Goal: Task Accomplishment & Management: Use online tool/utility

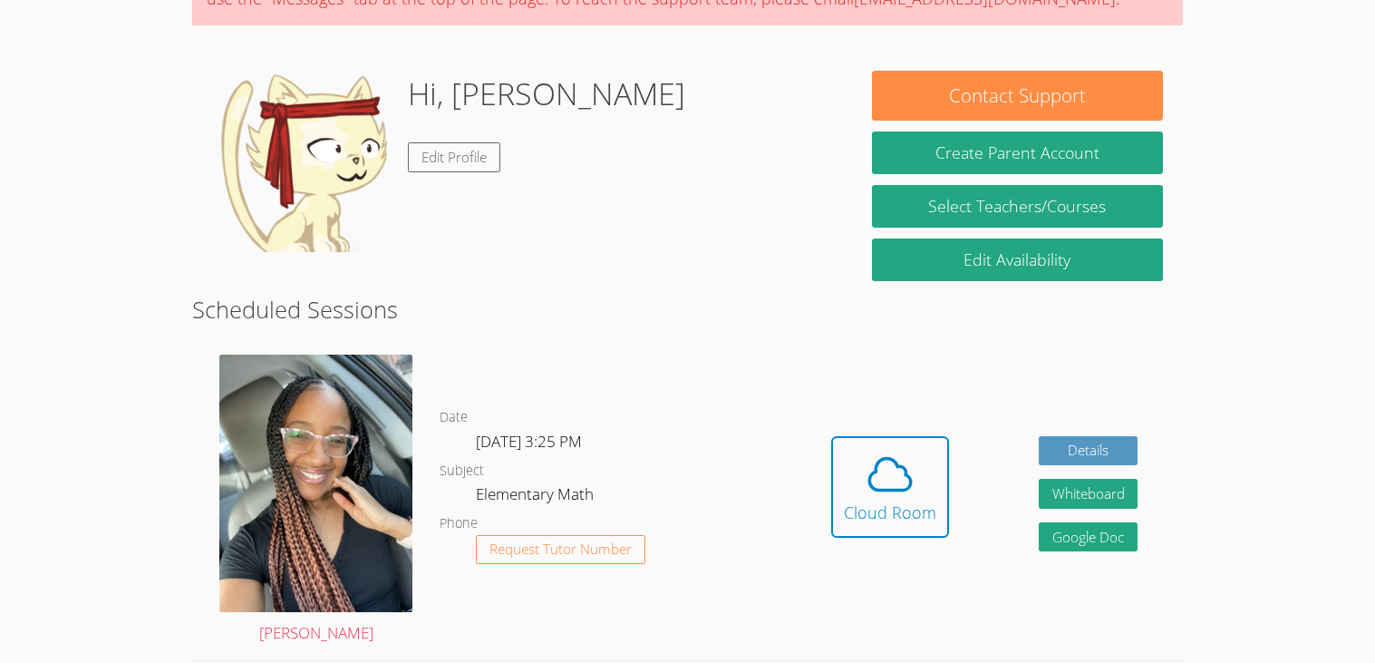
scroll to position [201, 0]
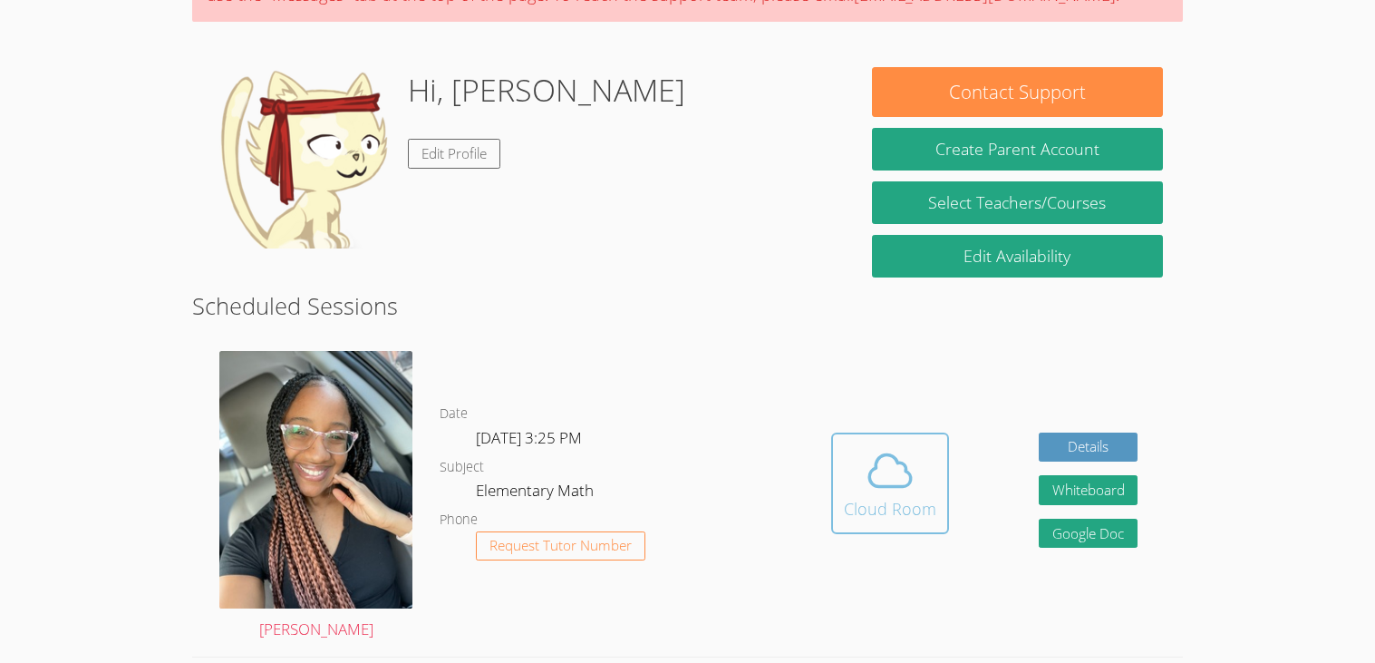
click at [906, 526] on button "Cloud Room" at bounding box center [890, 483] width 118 height 102
click at [883, 456] on icon at bounding box center [890, 470] width 51 height 51
click at [899, 485] on icon at bounding box center [890, 471] width 42 height 32
click at [890, 460] on icon at bounding box center [890, 470] width 51 height 51
click at [899, 519] on div "Cloud Room" at bounding box center [890, 508] width 92 height 25
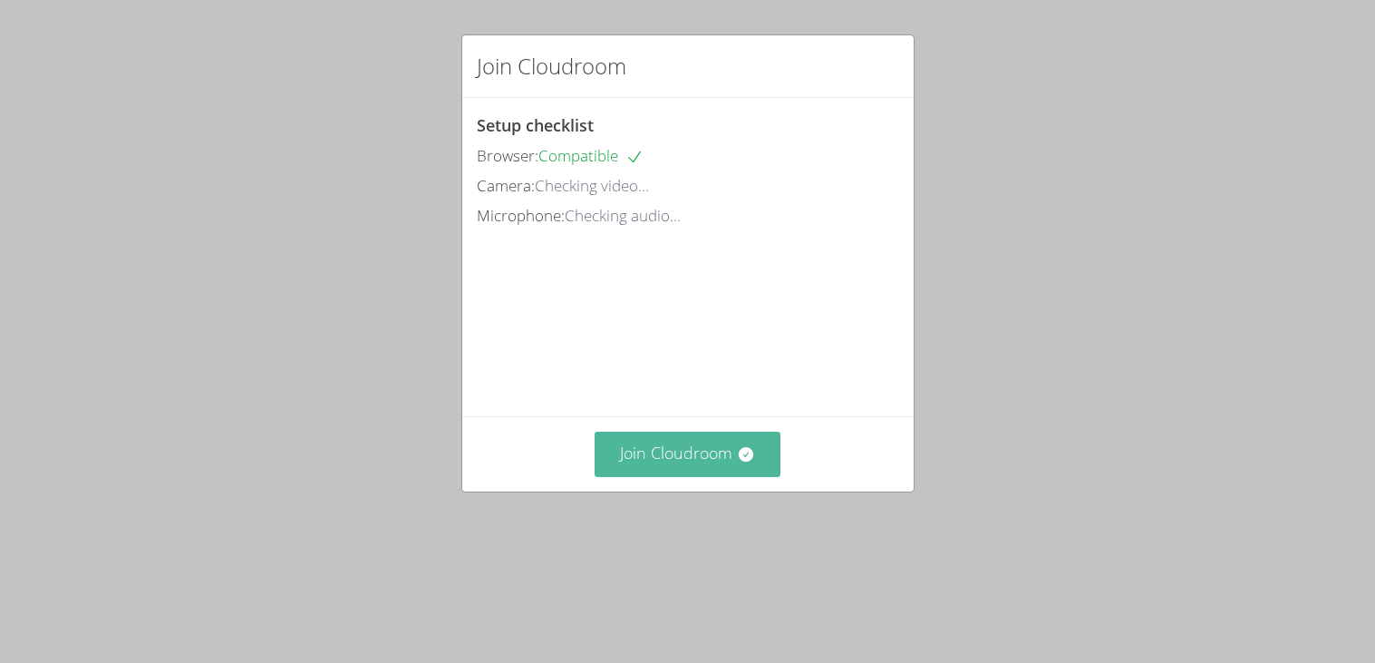
click at [701, 476] on button "Join Cloudroom" at bounding box center [688, 454] width 186 height 44
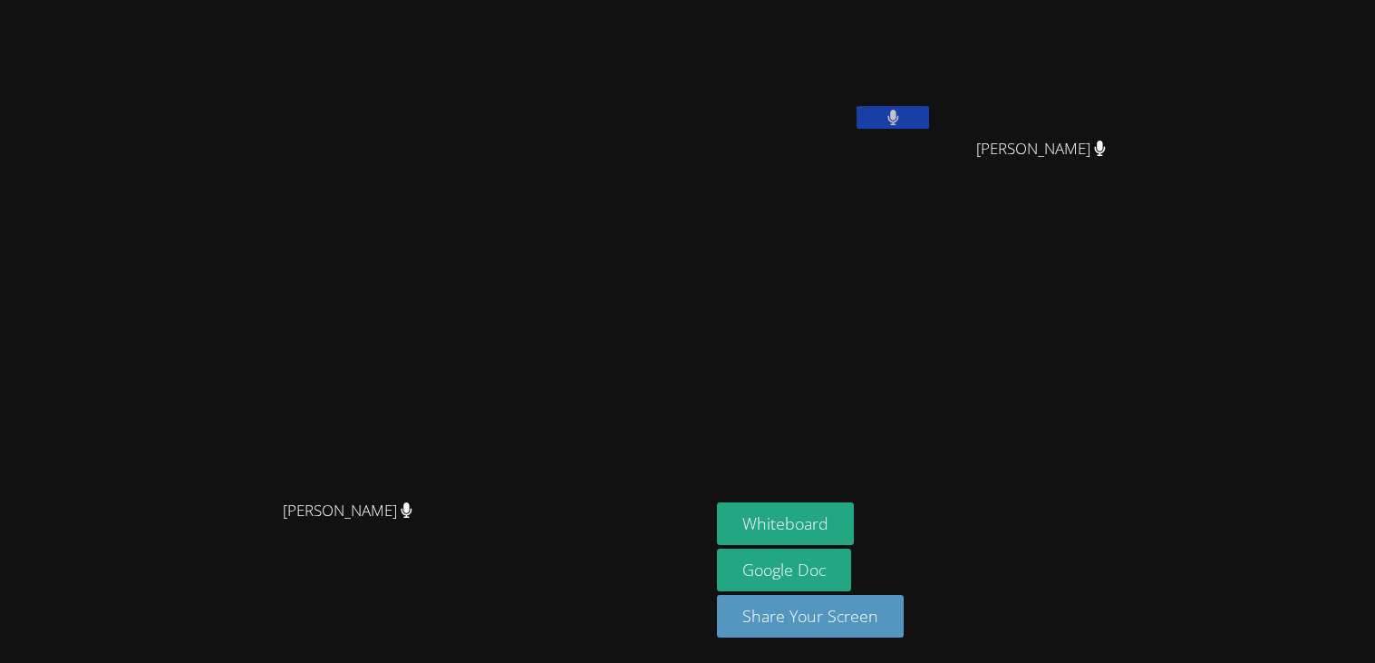
click at [1367, 171] on div "Shaddae Smith Shaddae Smith Alejandra Ruvalcaba Melgoza Jose Lara Jose Lara Whi…" at bounding box center [687, 331] width 1375 height 663
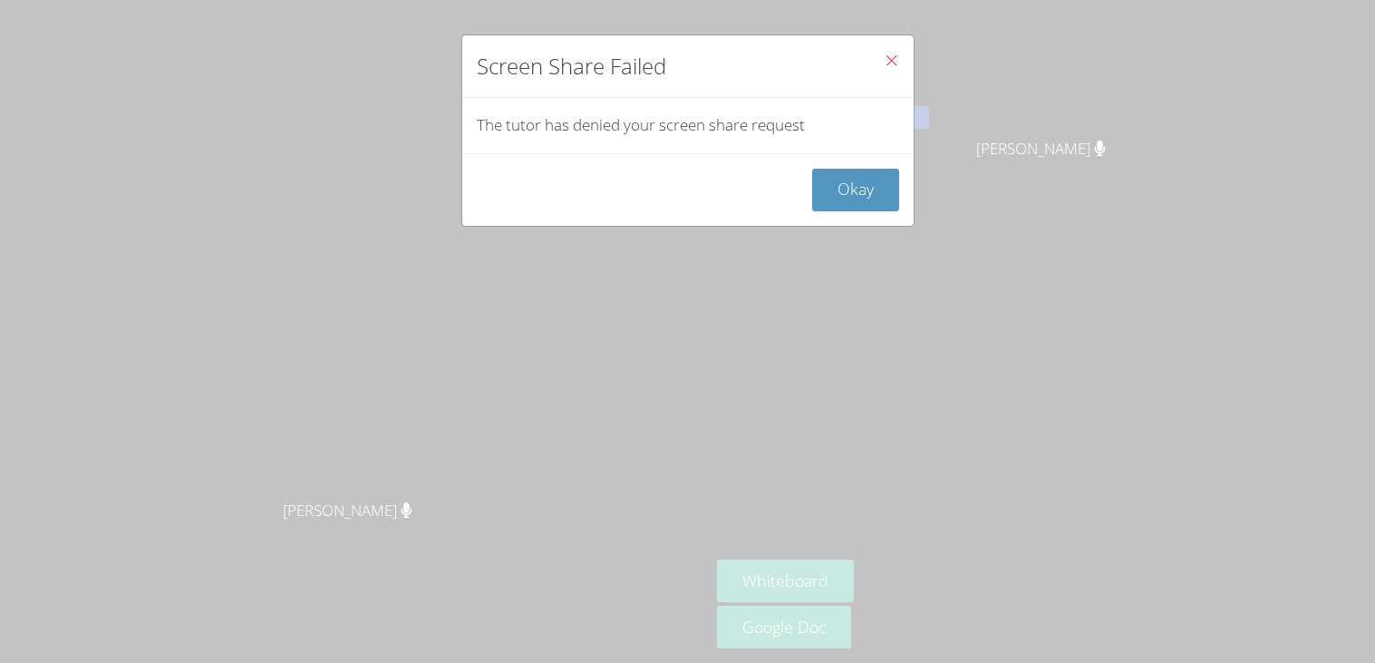
click at [888, 55] on icon "Close" at bounding box center [891, 60] width 15 height 15
click at [889, 55] on icon "Close" at bounding box center [891, 60] width 15 height 15
click at [892, 61] on icon "Close" at bounding box center [891, 60] width 15 height 15
click at [838, 200] on button "Okay" at bounding box center [855, 190] width 87 height 43
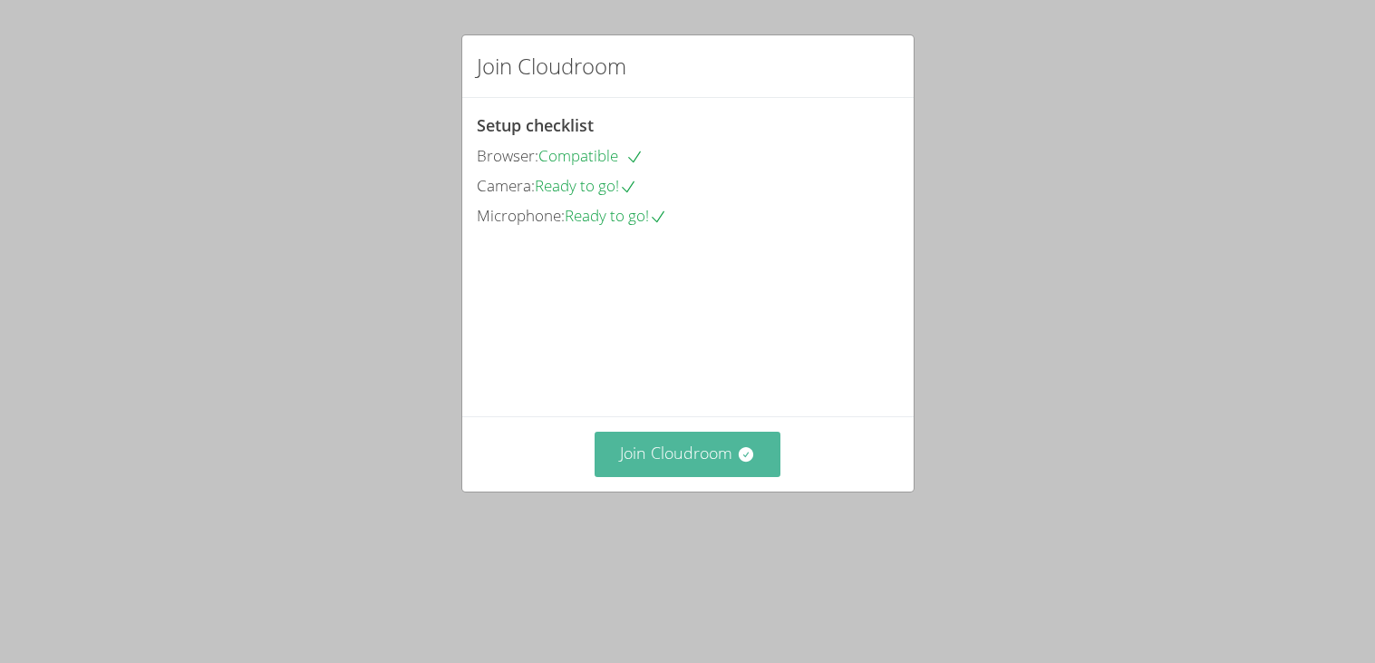
click at [736, 476] on button "Join Cloudroom" at bounding box center [688, 454] width 186 height 44
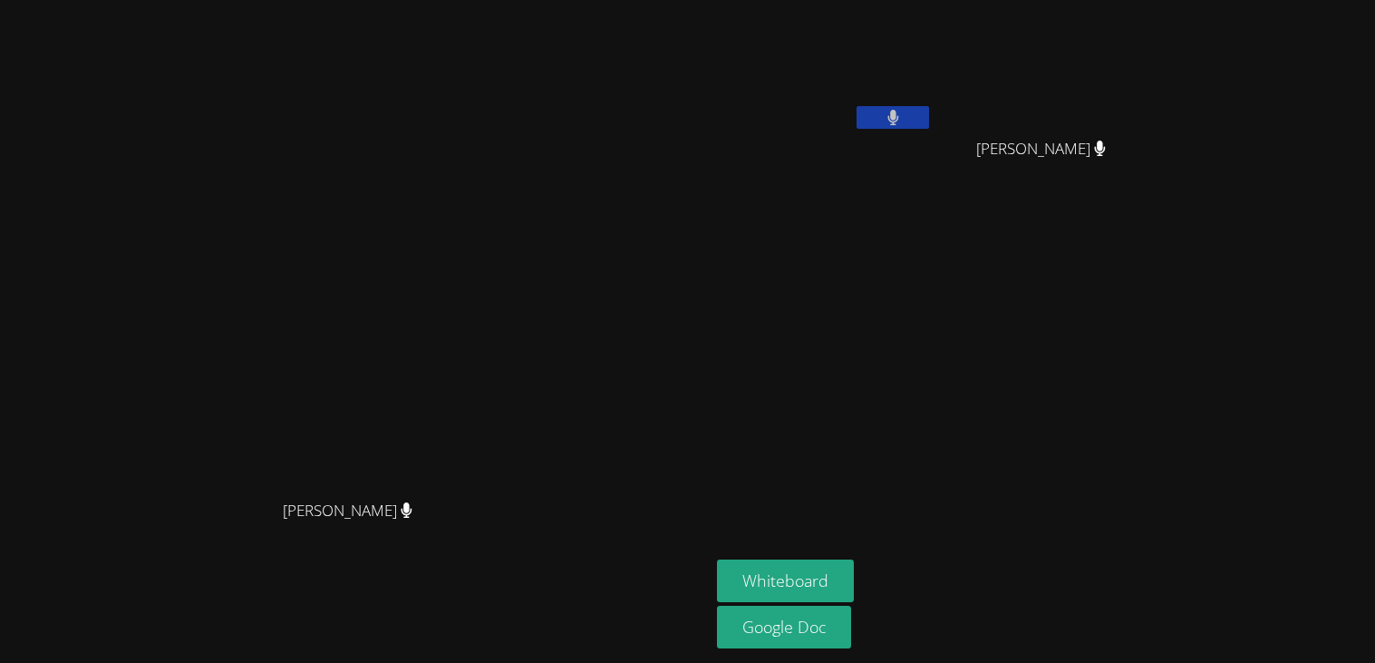
click at [1024, 491] on aside "Alejandra Ruvalcaba Melgoza Jose Lara Jose Lara Whiteboard Google Doc" at bounding box center [936, 331] width 453 height 663
click at [851, 632] on link "Google Doc" at bounding box center [784, 627] width 134 height 43
click at [929, 112] on button at bounding box center [893, 117] width 73 height 23
click at [854, 591] on button "Whiteboard" at bounding box center [785, 580] width 137 height 43
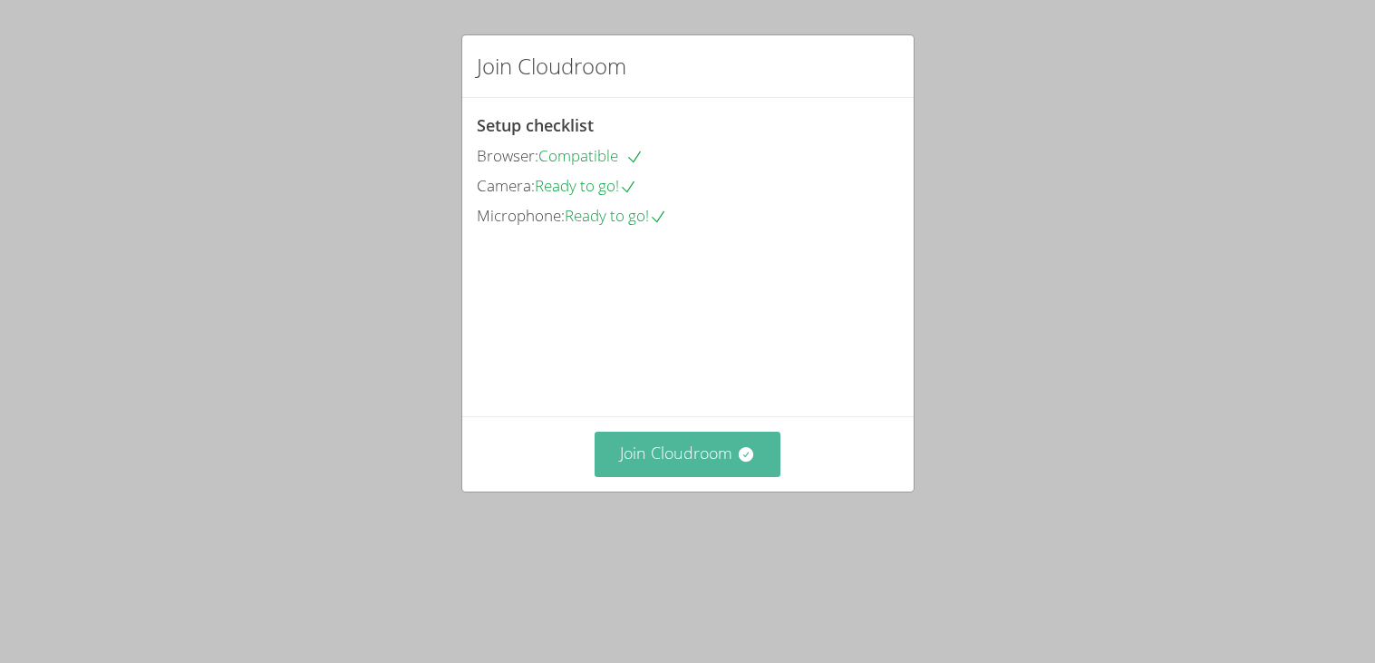
click at [757, 476] on button "Join Cloudroom" at bounding box center [688, 454] width 186 height 44
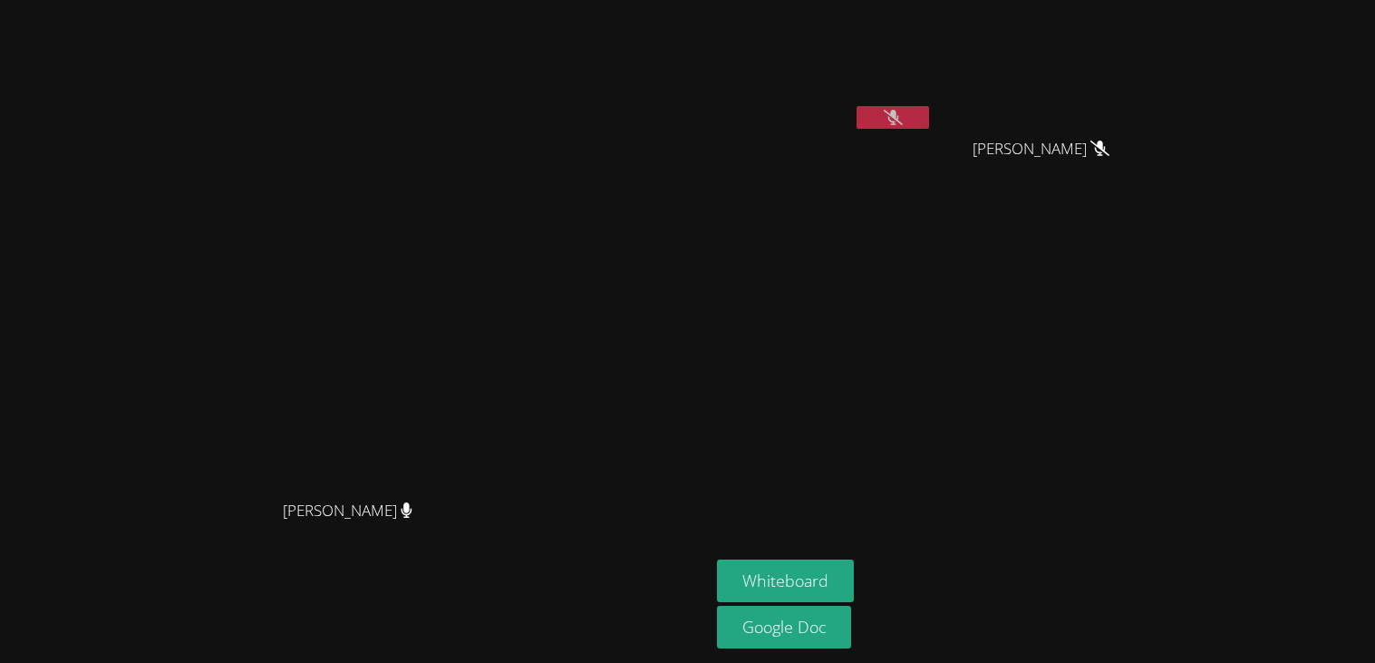
click at [929, 114] on button at bounding box center [893, 117] width 73 height 23
click at [851, 636] on link "Google Doc" at bounding box center [784, 627] width 134 height 43
click at [854, 585] on button "Whiteboard" at bounding box center [785, 580] width 137 height 43
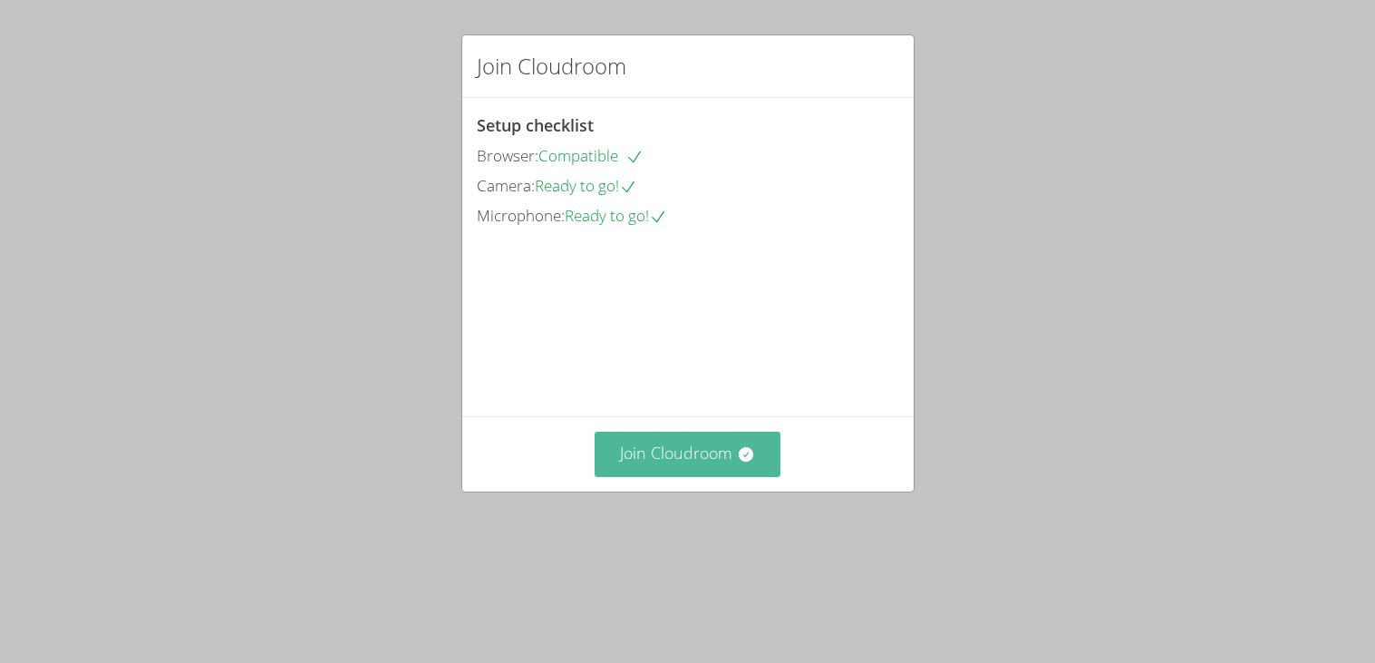
click at [751, 461] on icon at bounding box center [746, 454] width 15 height 15
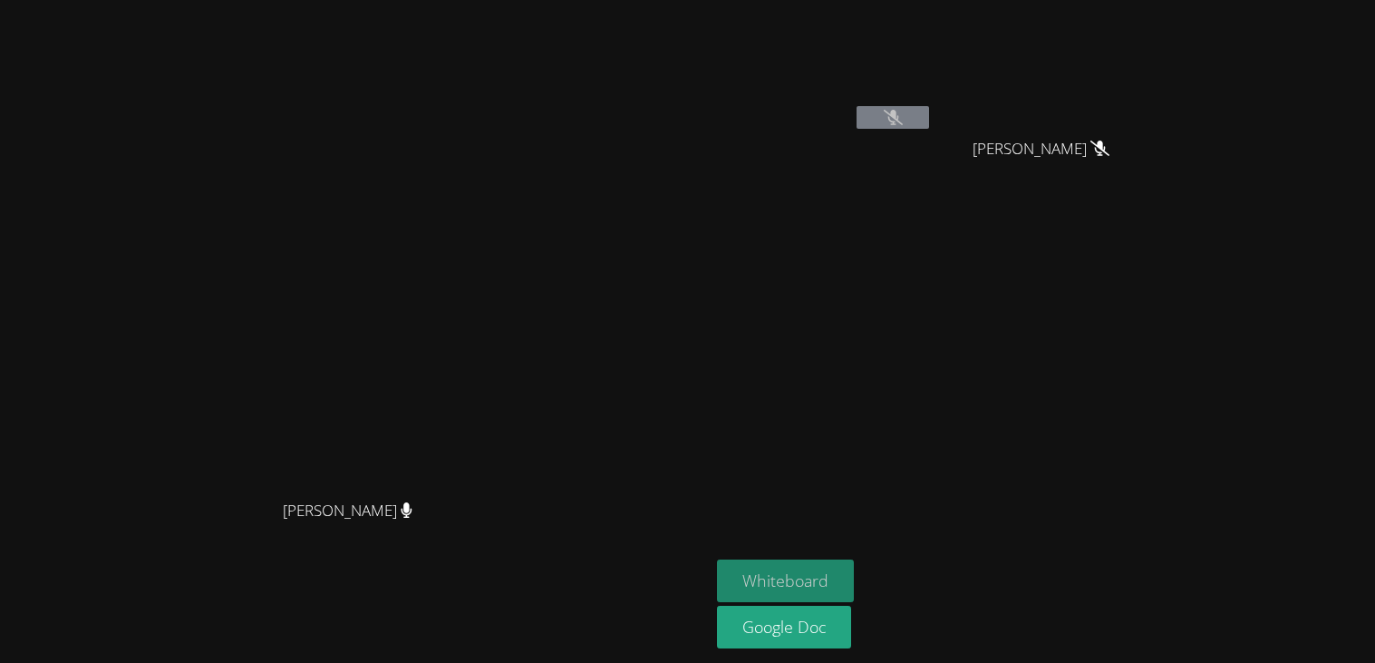
click at [854, 586] on button "Whiteboard" at bounding box center [785, 580] width 137 height 43
click at [903, 118] on icon at bounding box center [893, 117] width 19 height 15
click at [903, 115] on icon at bounding box center [893, 117] width 19 height 15
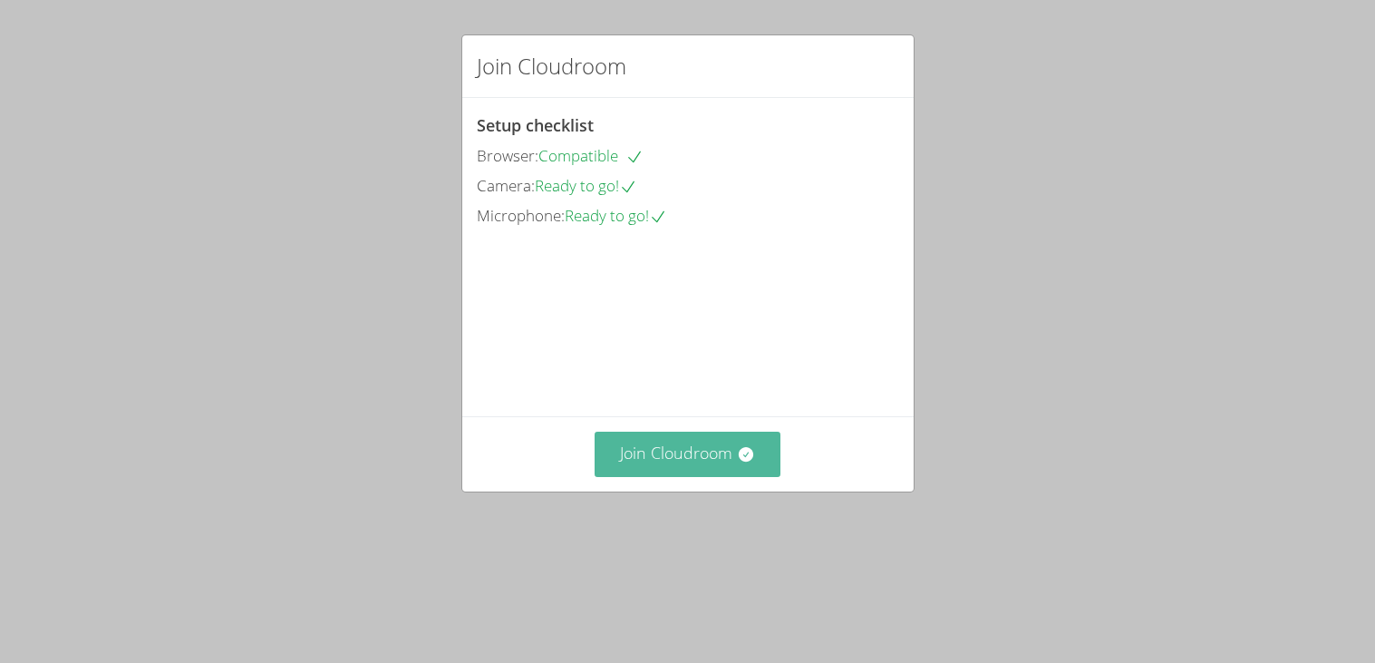
click at [701, 476] on button "Join Cloudroom" at bounding box center [688, 454] width 186 height 44
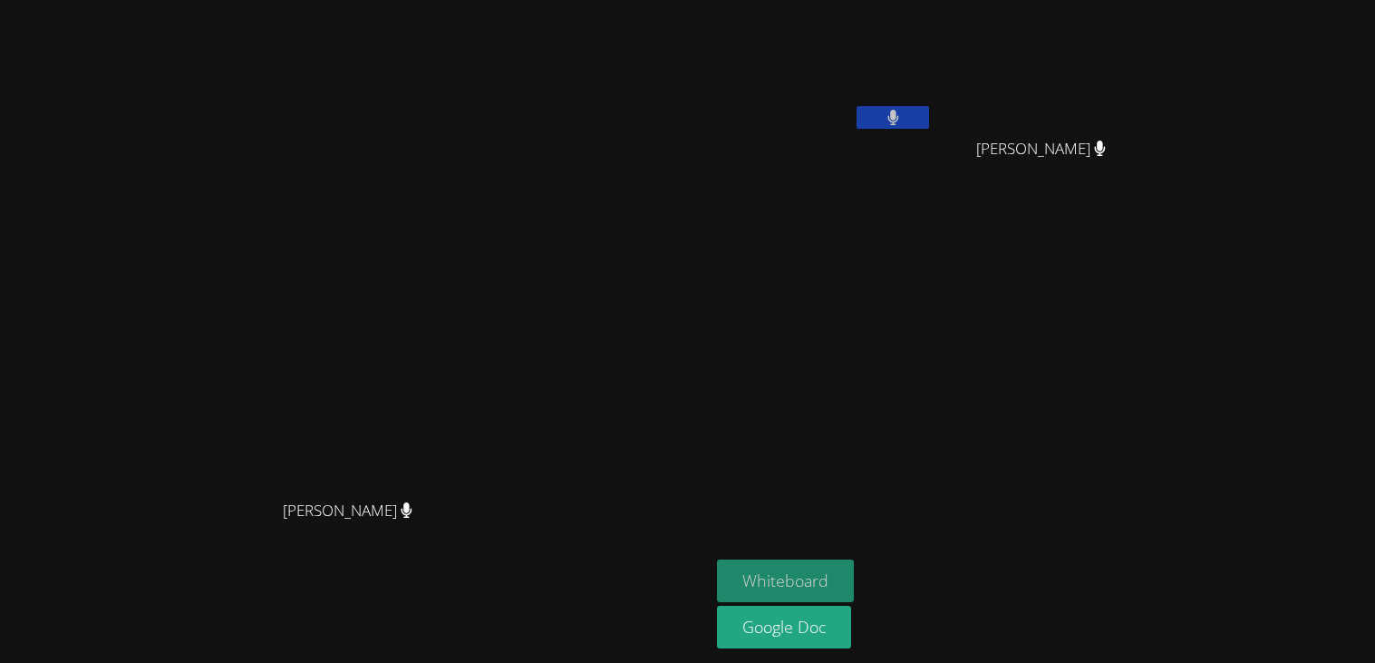
click at [854, 570] on button "Whiteboard" at bounding box center [785, 580] width 137 height 43
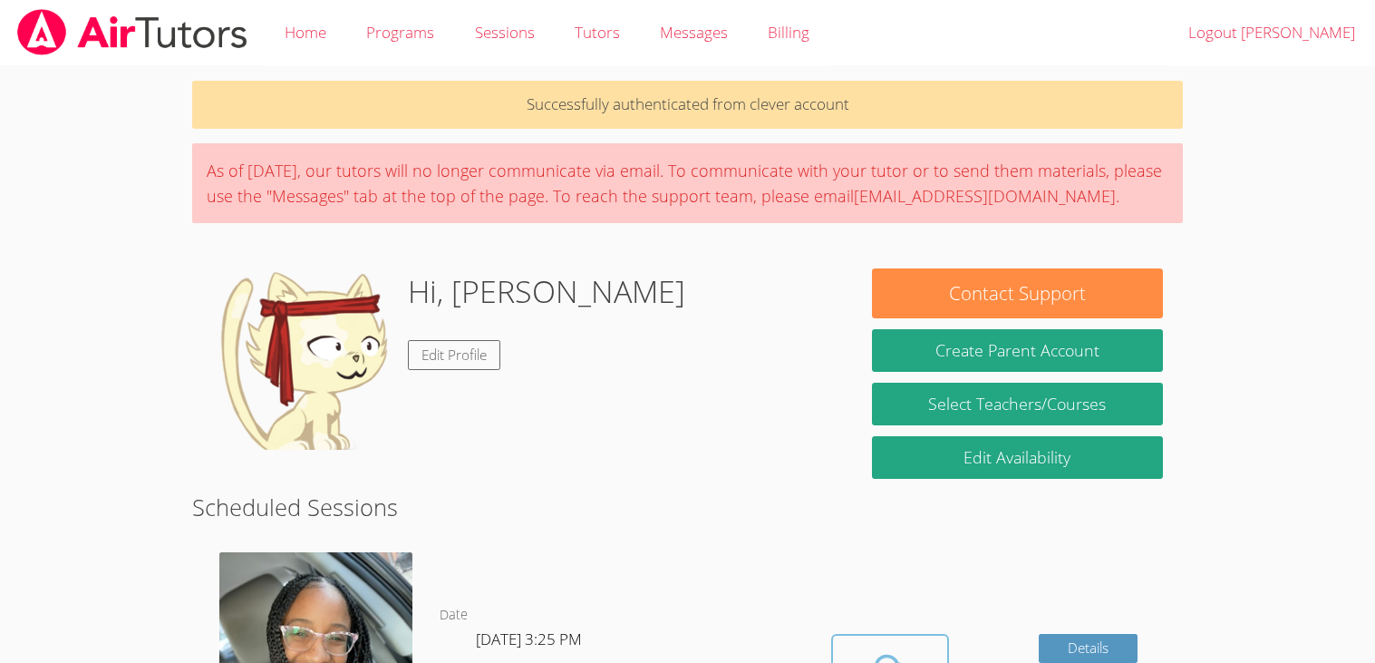
click at [852, 655] on span at bounding box center [890, 671] width 92 height 51
click at [895, 647] on icon at bounding box center [890, 671] width 51 height 51
click at [918, 646] on span at bounding box center [890, 671] width 92 height 51
click at [853, 658] on span at bounding box center [890, 671] width 92 height 51
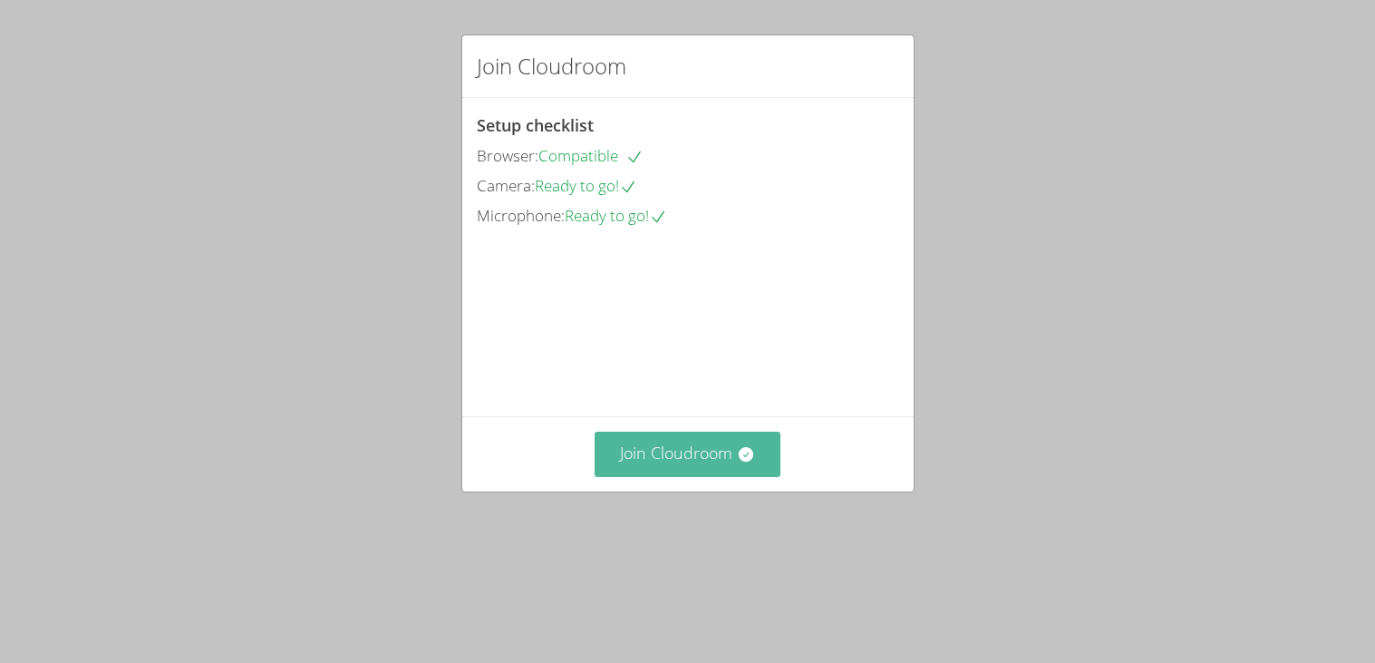
click at [651, 476] on button "Join Cloudroom" at bounding box center [688, 454] width 186 height 44
click at [719, 476] on button "Join Cloudroom" at bounding box center [688, 454] width 186 height 44
click at [752, 461] on icon at bounding box center [746, 454] width 15 height 15
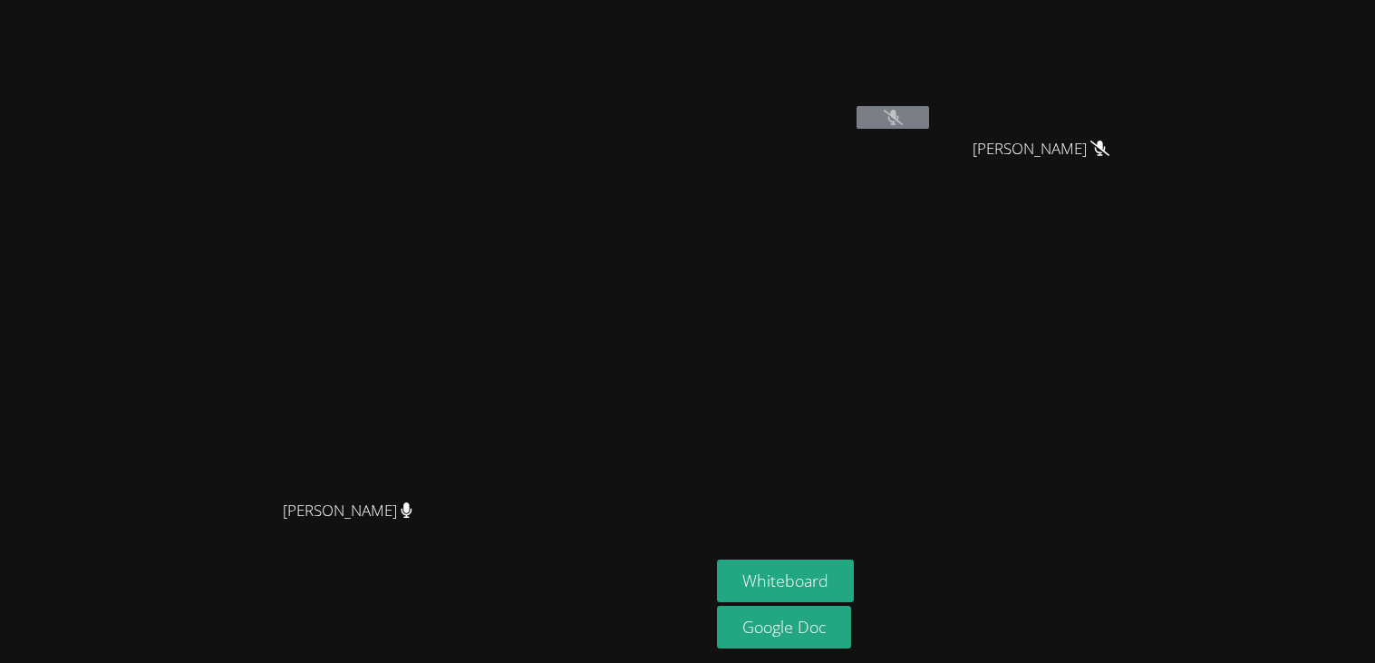
click at [903, 119] on icon at bounding box center [893, 117] width 19 height 15
click at [903, 113] on icon at bounding box center [893, 117] width 19 height 15
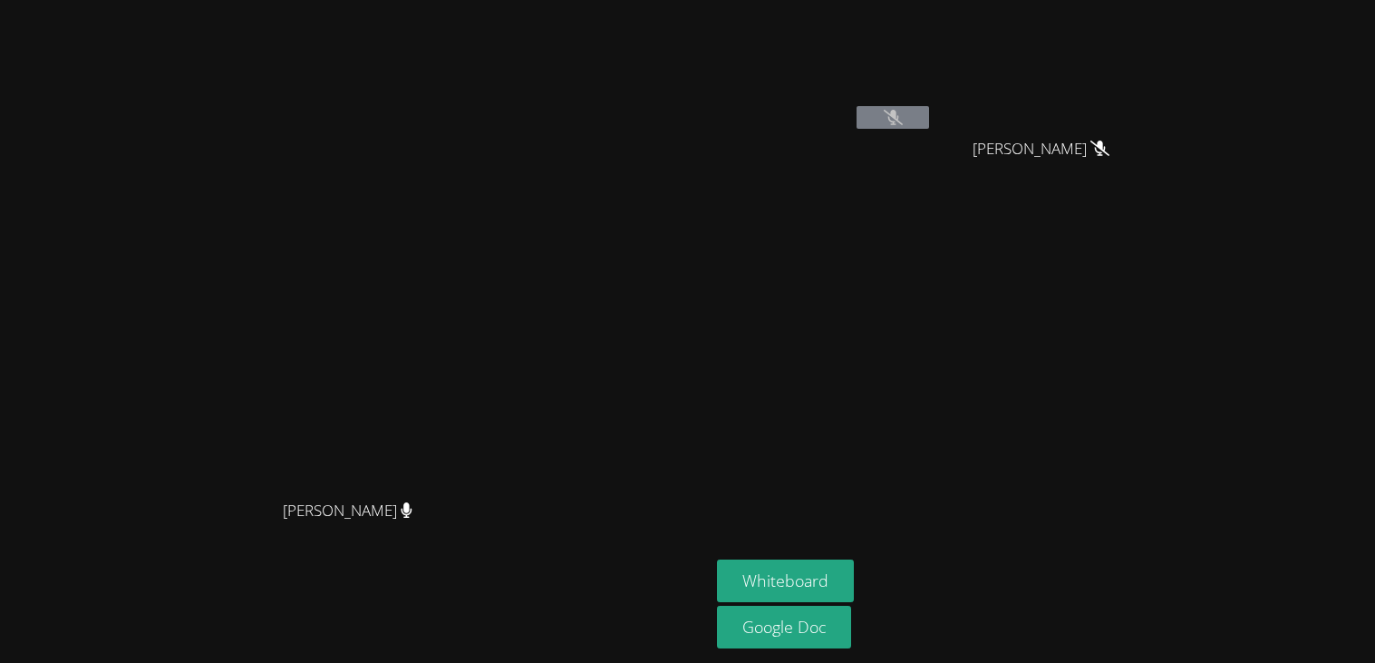
click at [903, 113] on icon at bounding box center [893, 117] width 19 height 15
click at [445, 445] on video at bounding box center [355, 296] width 272 height 392
click at [491, 375] on video at bounding box center [355, 296] width 272 height 392
click at [491, 402] on video at bounding box center [355, 296] width 272 height 392
click at [491, 389] on video at bounding box center [355, 296] width 272 height 392
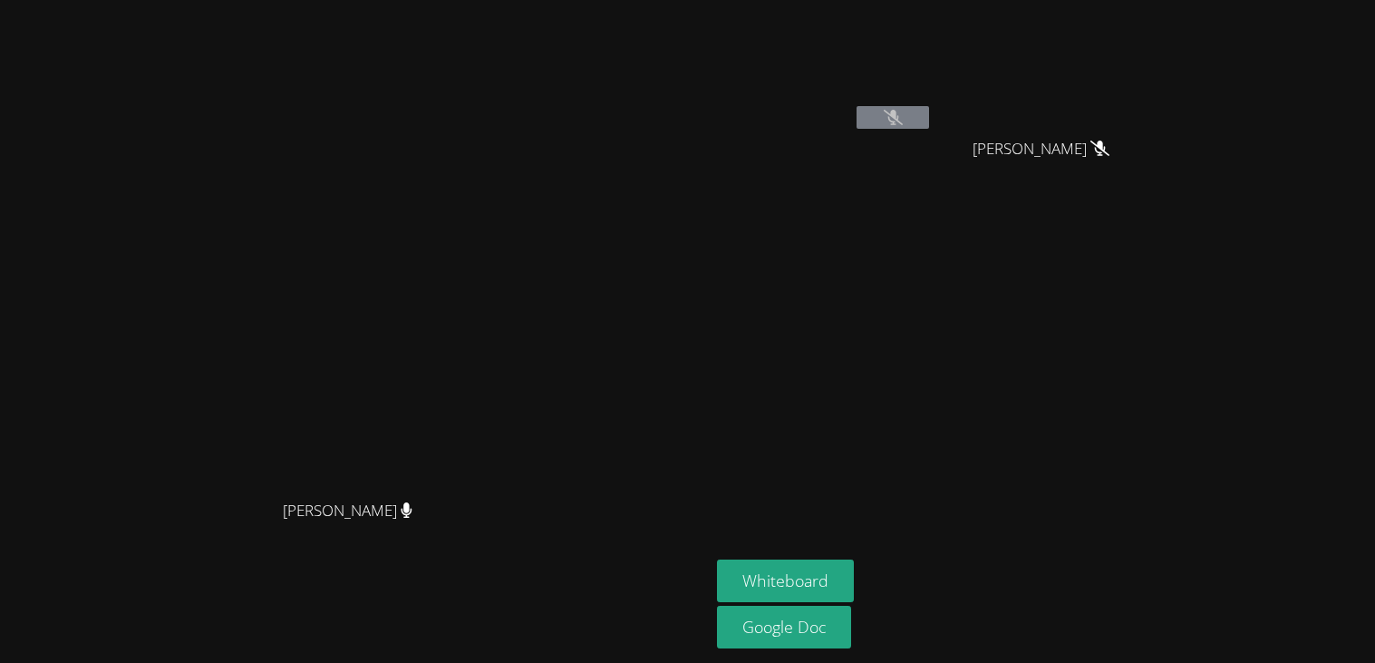
click at [929, 106] on button at bounding box center [893, 117] width 73 height 23
click at [903, 122] on icon at bounding box center [893, 117] width 19 height 15
click at [903, 111] on icon at bounding box center [893, 117] width 19 height 15
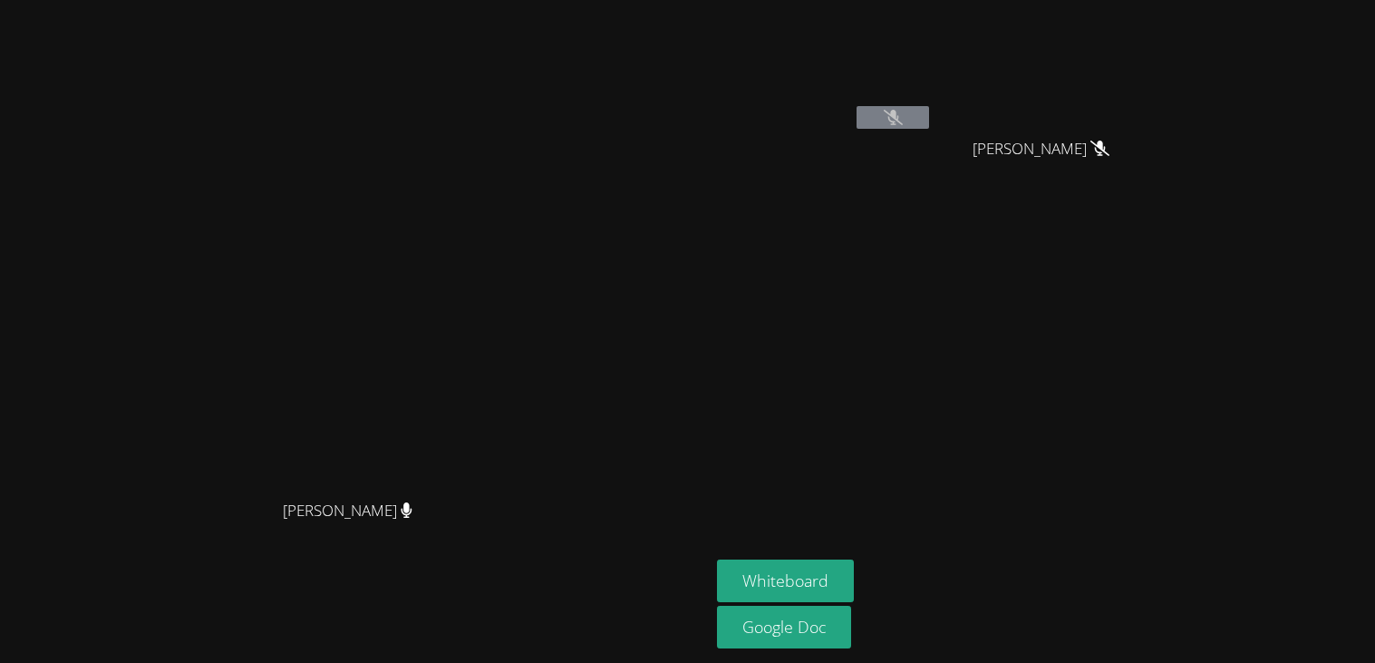
click at [903, 114] on icon at bounding box center [893, 117] width 19 height 15
click at [929, 122] on button at bounding box center [893, 117] width 73 height 23
click at [929, 112] on button at bounding box center [893, 117] width 73 height 23
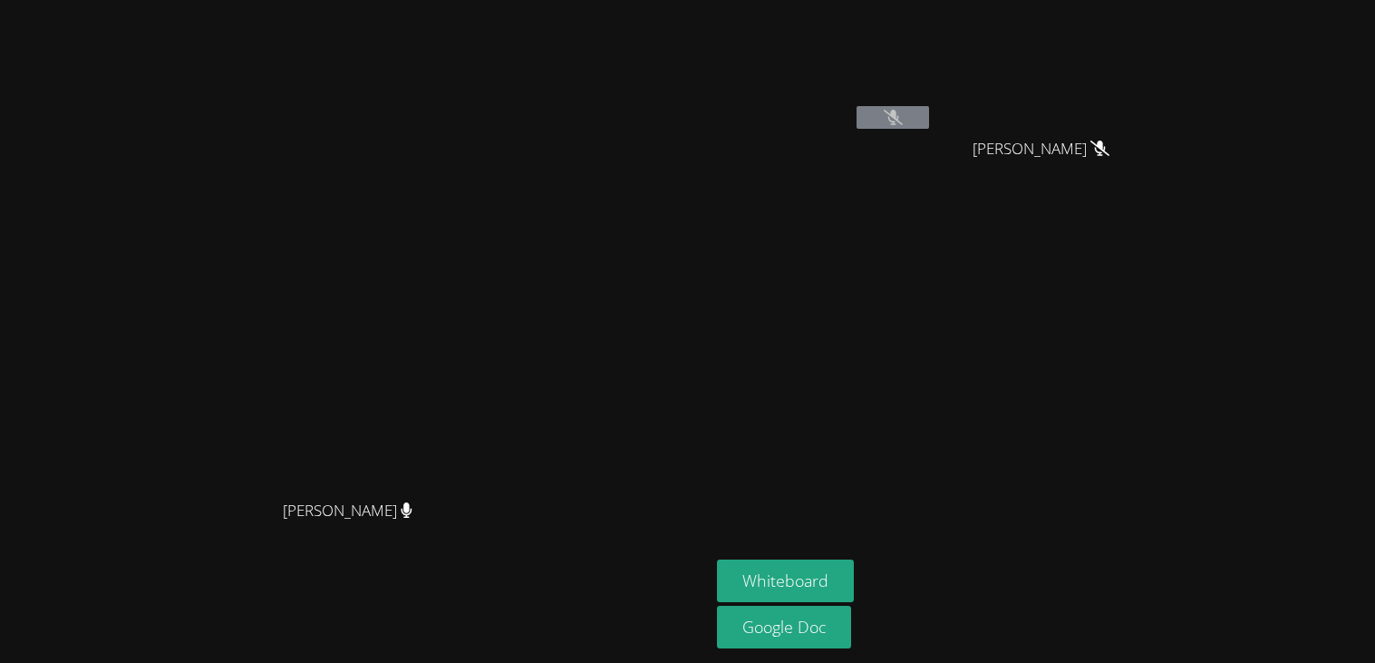
click at [929, 112] on button at bounding box center [893, 117] width 73 height 23
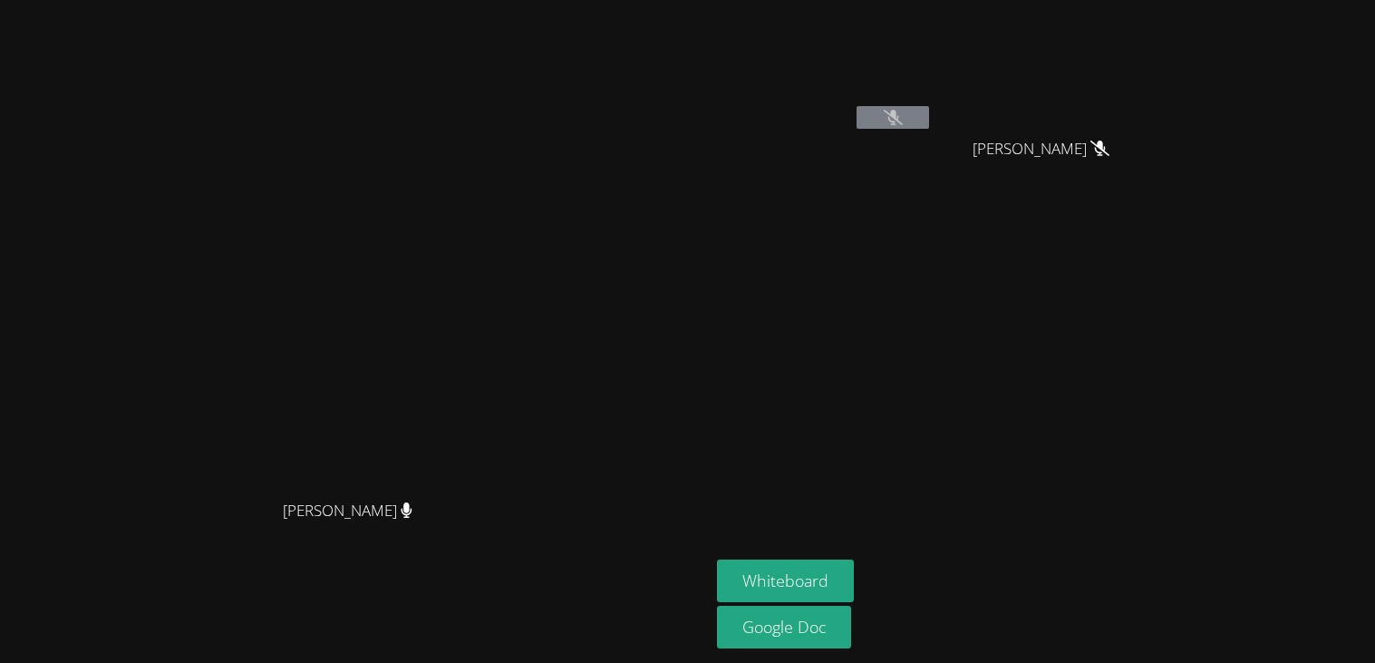
click at [929, 112] on button at bounding box center [893, 117] width 73 height 23
click at [903, 110] on icon at bounding box center [893, 117] width 19 height 15
click at [933, 148] on div "[PERSON_NAME]" at bounding box center [825, 104] width 216 height 194
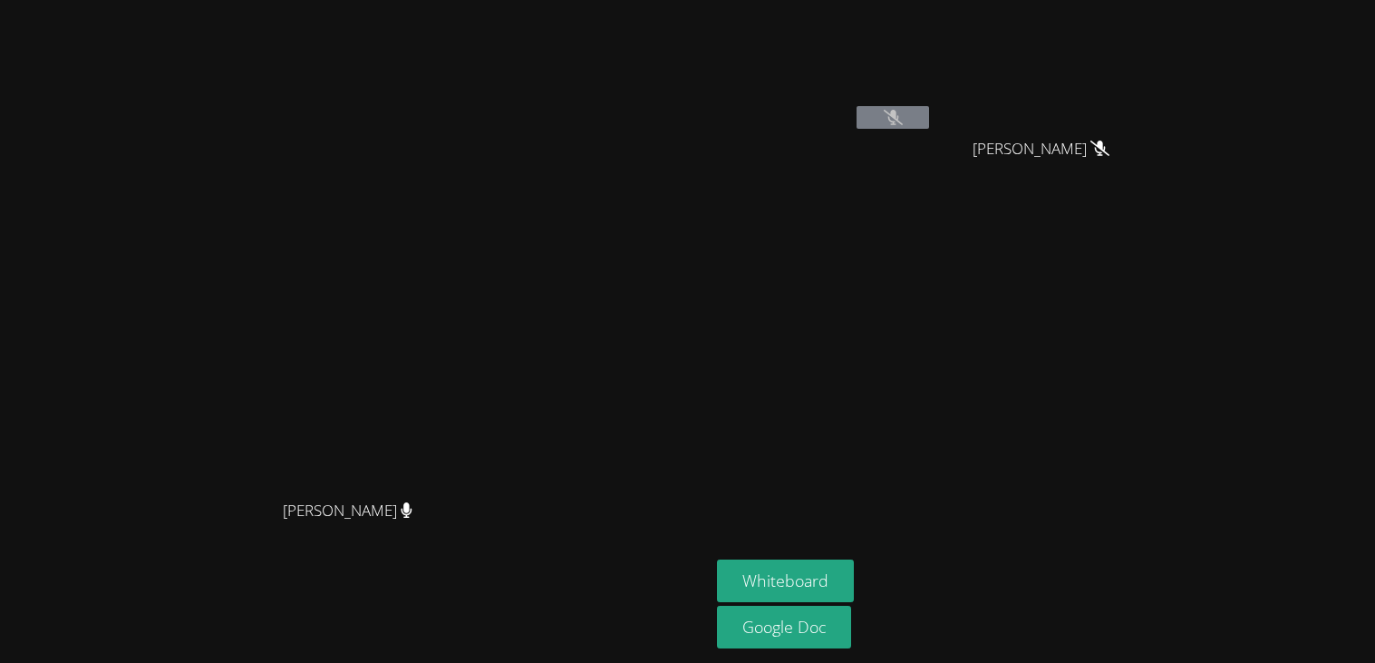
click at [929, 114] on button at bounding box center [893, 117] width 73 height 23
click at [929, 110] on button at bounding box center [893, 117] width 73 height 23
click at [929, 117] on button at bounding box center [893, 117] width 73 height 23
click at [929, 107] on button at bounding box center [893, 117] width 73 height 23
click at [903, 117] on icon at bounding box center [893, 117] width 19 height 15
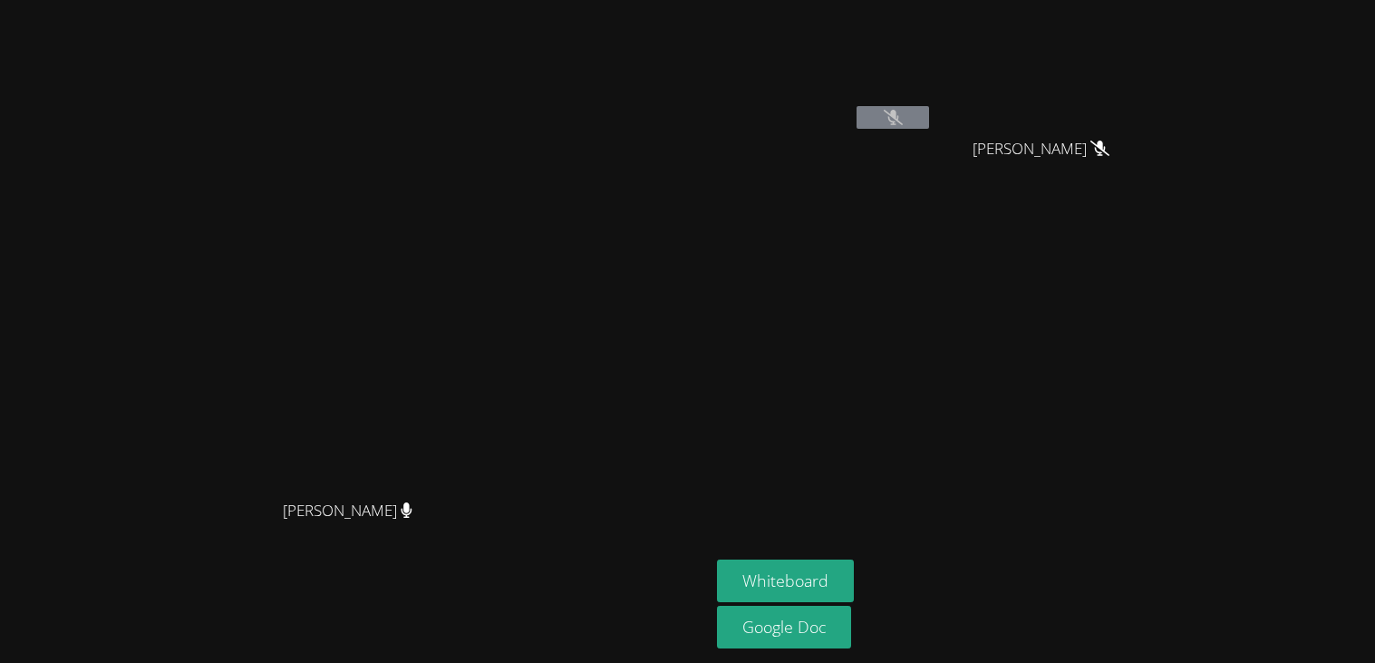
click at [903, 123] on icon at bounding box center [893, 117] width 19 height 15
click at [903, 124] on icon at bounding box center [893, 117] width 19 height 15
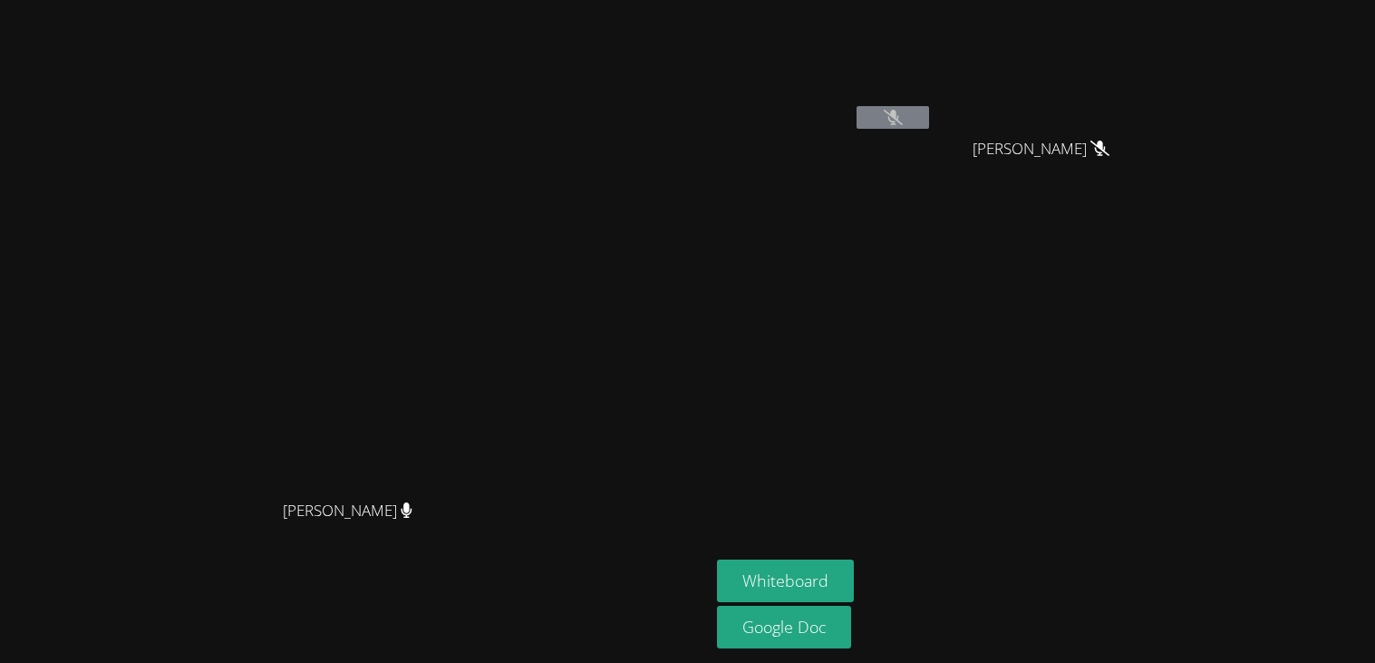
click at [903, 124] on icon at bounding box center [893, 117] width 19 height 15
click at [903, 114] on icon at bounding box center [893, 117] width 19 height 15
click at [898, 114] on icon at bounding box center [893, 117] width 11 height 15
click at [903, 114] on icon at bounding box center [893, 117] width 19 height 15
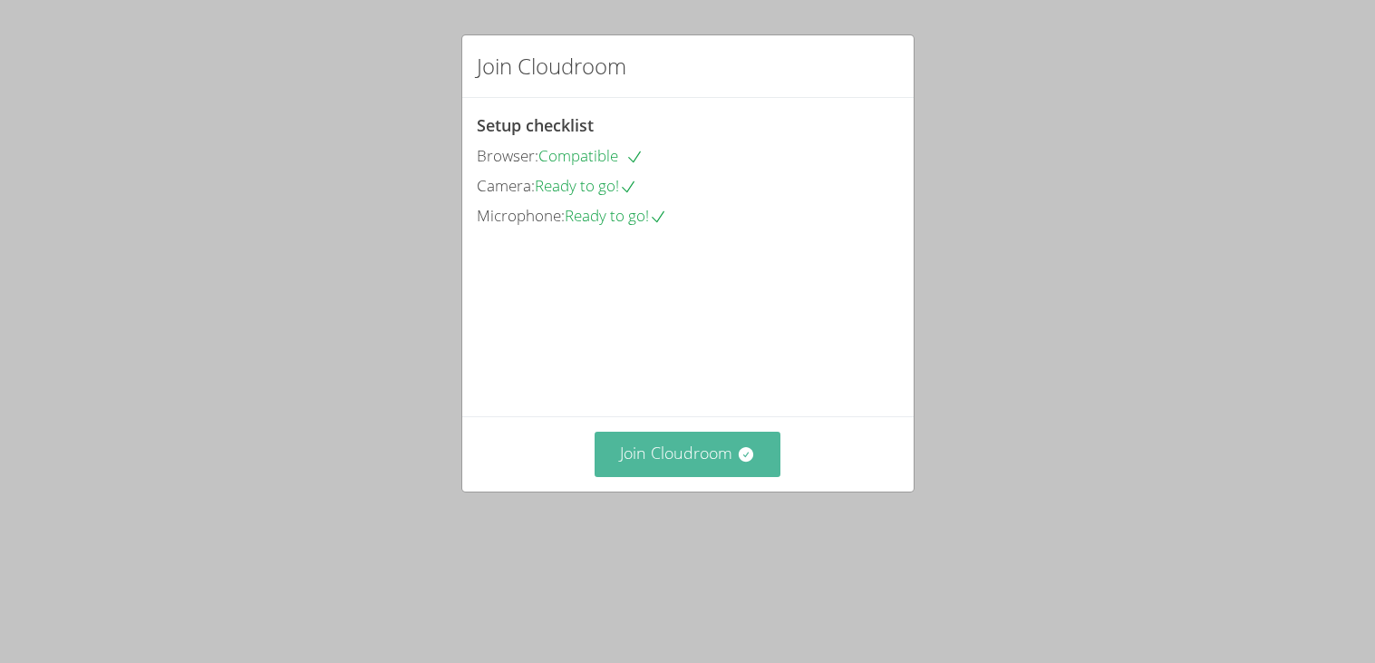
click at [741, 476] on button "Join Cloudroom" at bounding box center [688, 454] width 186 height 44
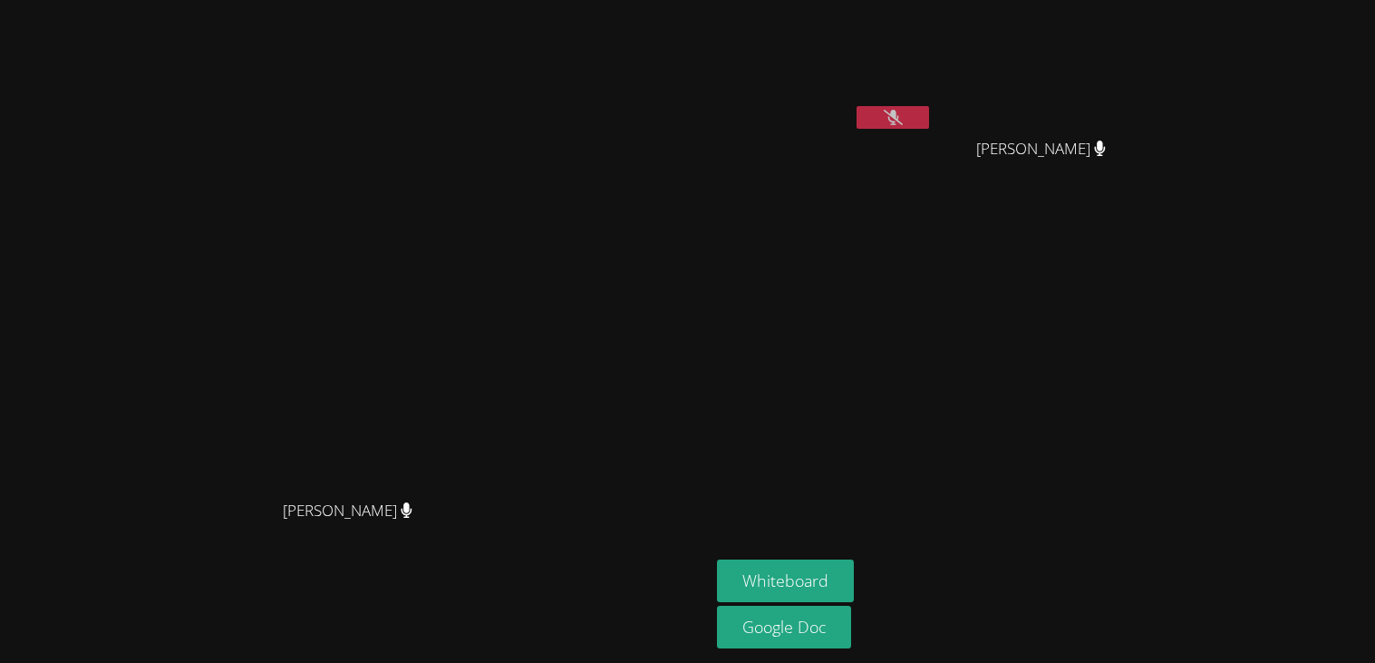
click at [929, 124] on button at bounding box center [893, 117] width 73 height 23
click at [929, 125] on button at bounding box center [893, 117] width 73 height 23
click at [854, 586] on button "Whiteboard" at bounding box center [785, 580] width 137 height 43
